Goal: Task Accomplishment & Management: Use online tool/utility

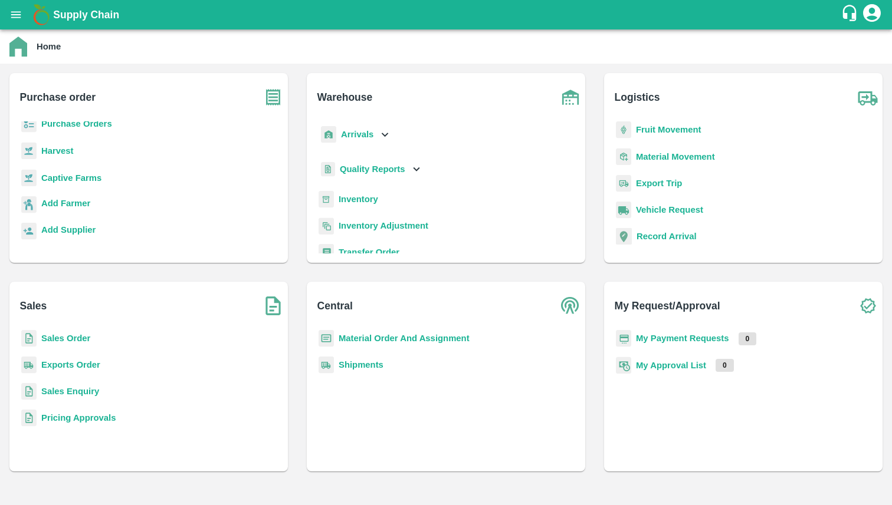
scroll to position [6, 0]
click at [70, 336] on b "Sales Order" at bounding box center [65, 338] width 49 height 9
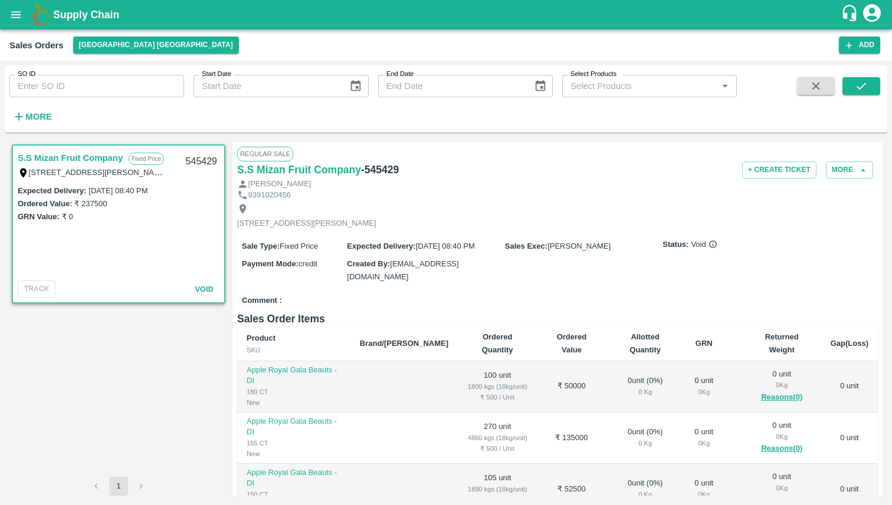
click at [42, 120] on strong "More" at bounding box center [38, 116] width 27 height 9
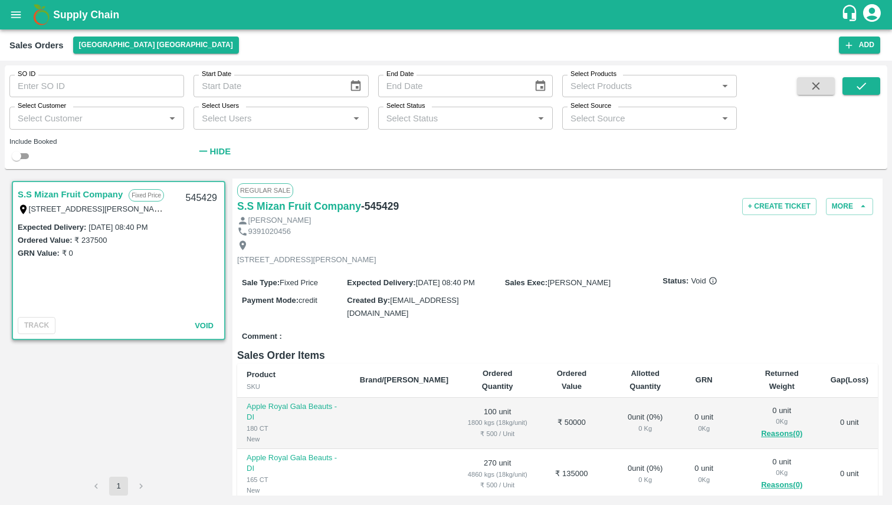
click at [602, 82] on input "Select Products" at bounding box center [640, 85] width 148 height 15
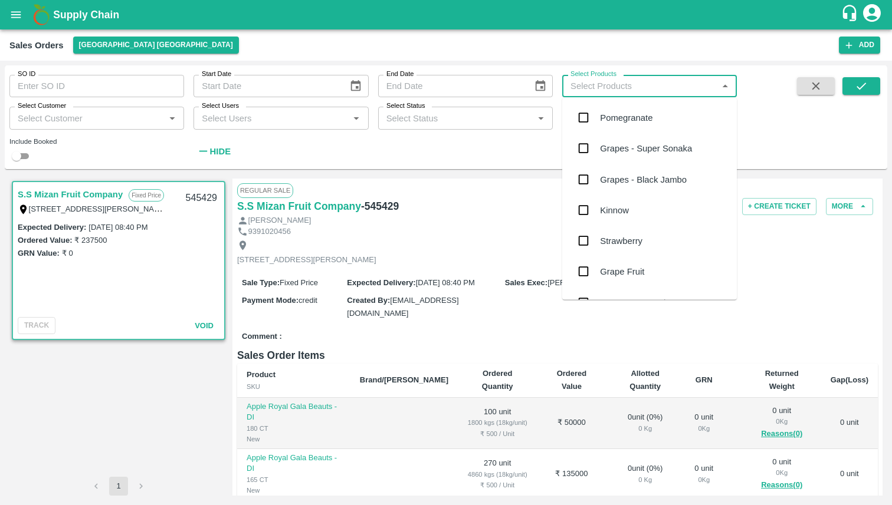
click at [258, 31] on div "Sales Orders [GEOGRAPHIC_DATA] [GEOGRAPHIC_DATA] Add" at bounding box center [446, 44] width 892 height 31
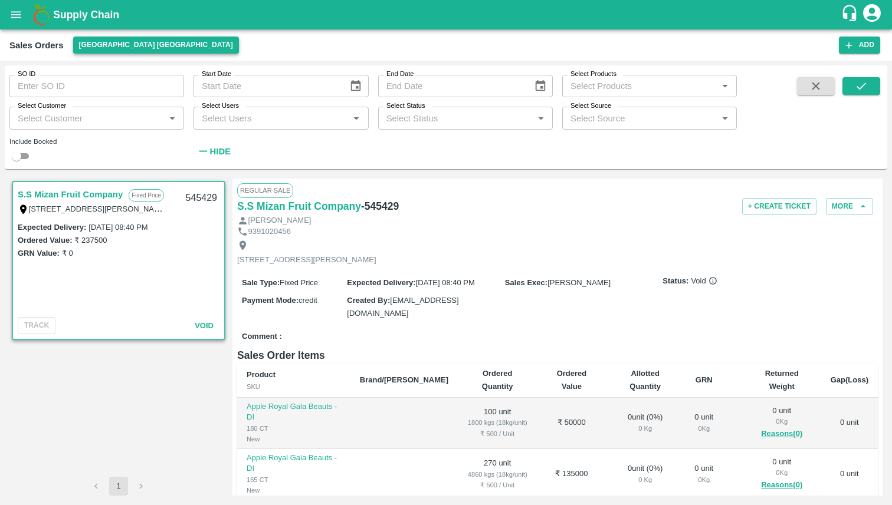
click at [115, 46] on button "[GEOGRAPHIC_DATA] [GEOGRAPHIC_DATA]" at bounding box center [156, 45] width 166 height 17
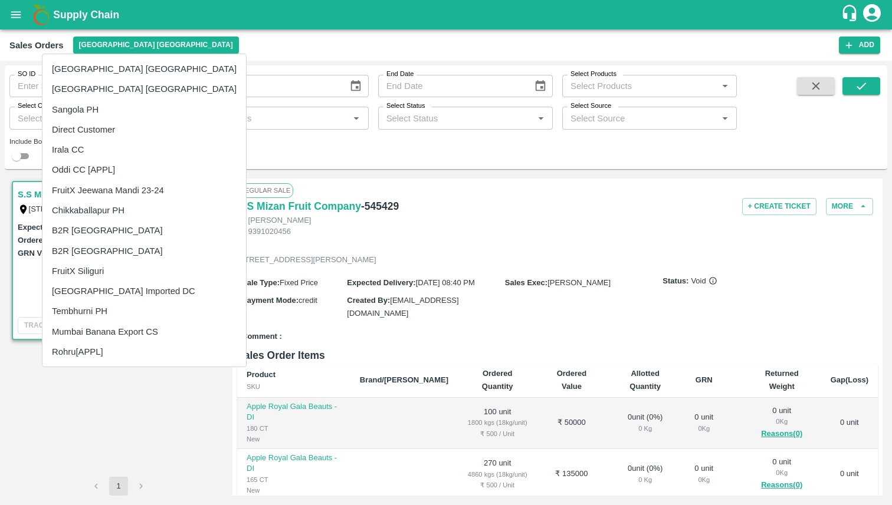
click at [106, 133] on li "Direct Customer" at bounding box center [143, 130] width 203 height 20
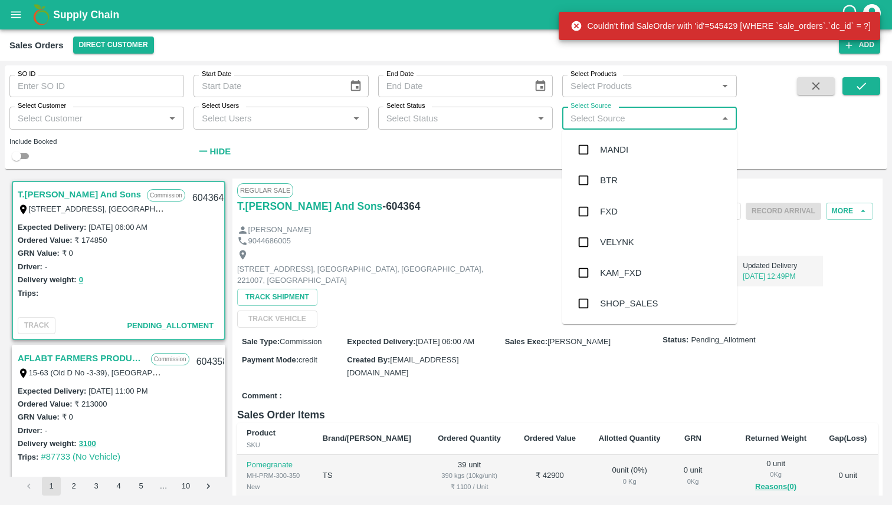
click at [602, 122] on input "Select Source" at bounding box center [640, 117] width 148 height 15
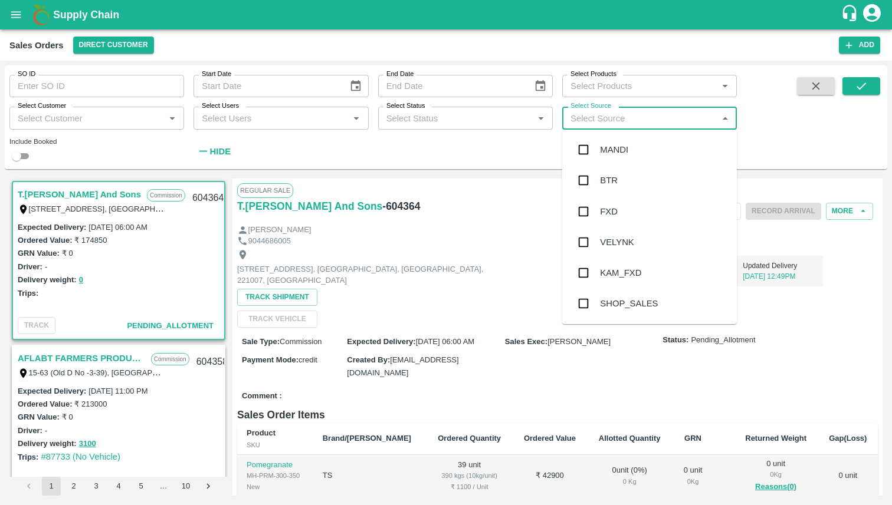
click at [475, 145] on div "SO ID SO ID Start Date Start Date End Date End Date Select Products Select Prod…" at bounding box center [368, 114] width 737 height 98
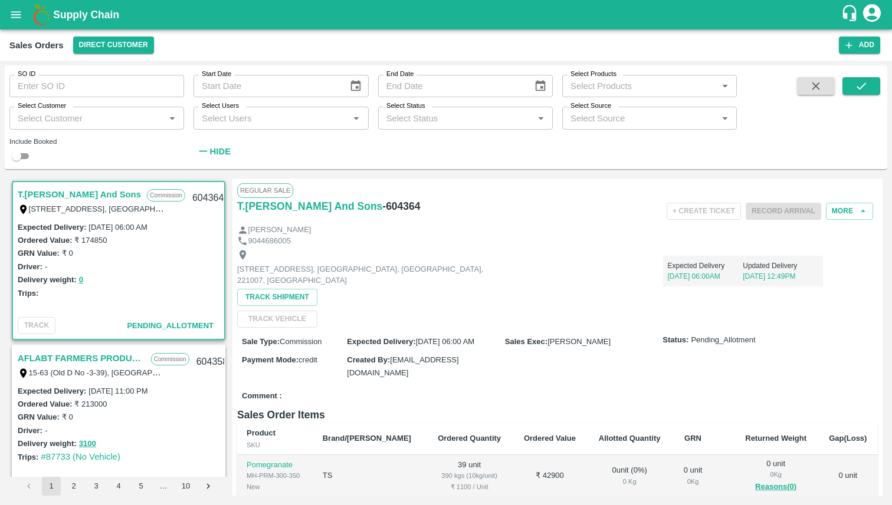
click at [605, 88] on input "Select Products" at bounding box center [640, 85] width 148 height 15
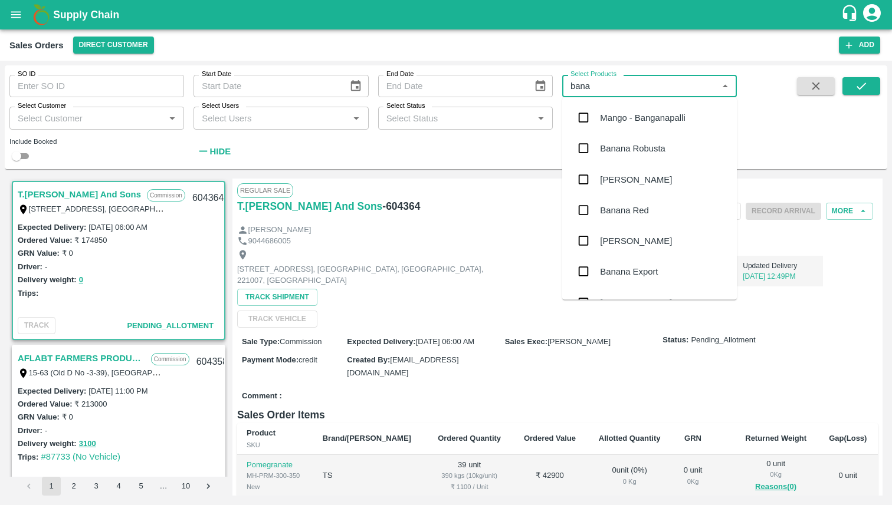
type input "[MEDICAL_DATA]"
click at [586, 240] on input "checkbox" at bounding box center [584, 241] width 24 height 24
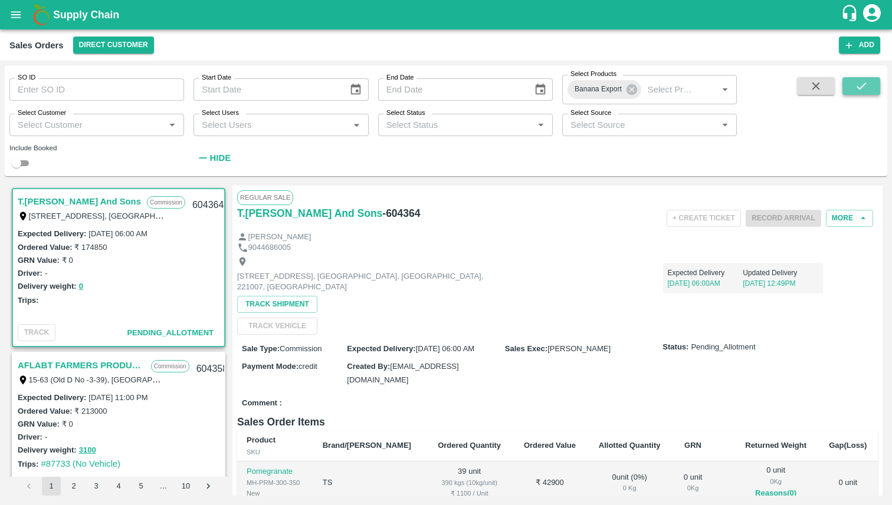
click at [866, 81] on icon "submit" at bounding box center [861, 86] width 13 height 13
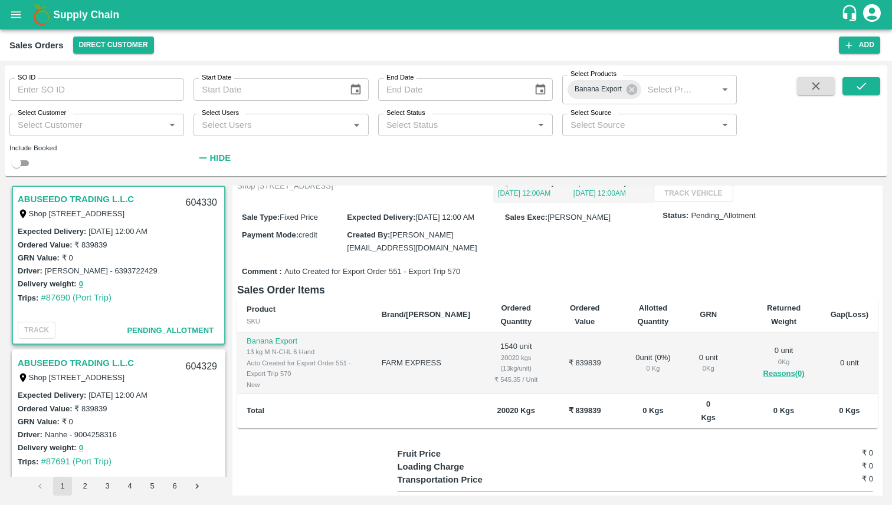
scroll to position [137, 0]
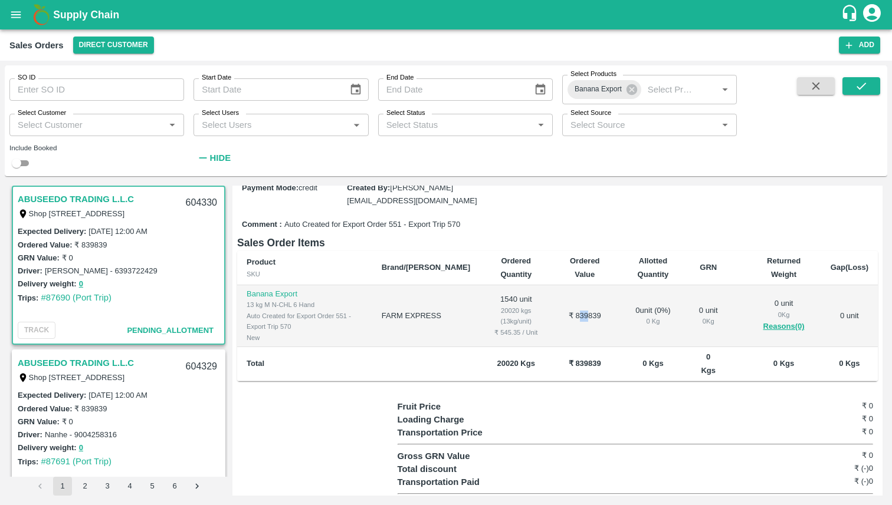
drag, startPoint x: 570, startPoint y: 344, endPoint x: 577, endPoint y: 345, distance: 7.2
click at [577, 345] on td "₹ 839839" at bounding box center [585, 316] width 64 height 63
drag, startPoint x: 491, startPoint y: 393, endPoint x: 504, endPoint y: 392, distance: 12.4
click at [504, 368] on b "20020 Kgs" at bounding box center [516, 363] width 38 height 9
click at [449, 348] on td "FARM EXPRESS" at bounding box center [425, 316] width 107 height 63
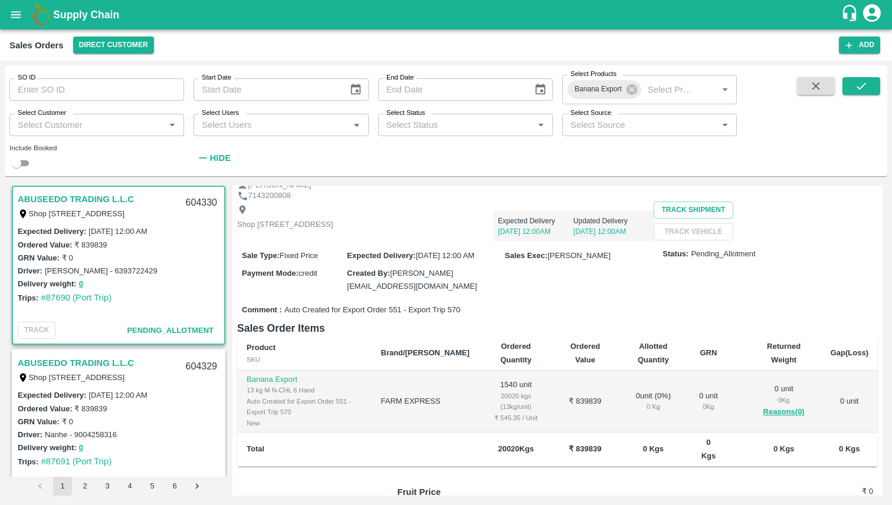
scroll to position [0, 0]
